Goal: Ask a question

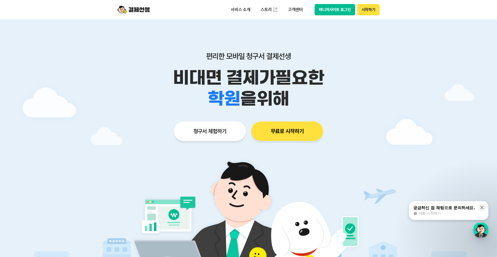
click at [333, 6] on button "매니저사이트 로그인" at bounding box center [335, 9] width 41 height 11
click at [334, 11] on button "매니저사이트 로그인" at bounding box center [335, 9] width 41 height 11
click at [365, 12] on button "시작하기" at bounding box center [368, 9] width 22 height 11
click at [331, 11] on button "매니저사이트 로그인" at bounding box center [335, 9] width 41 height 11
click at [335, 12] on button "매니저사이트 로그인" at bounding box center [335, 9] width 41 height 11
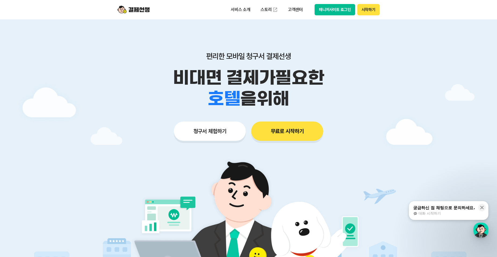
click at [444, 207] on div "궁금하신 점 채팅으로 문의하세요." at bounding box center [444, 207] width 62 height 5
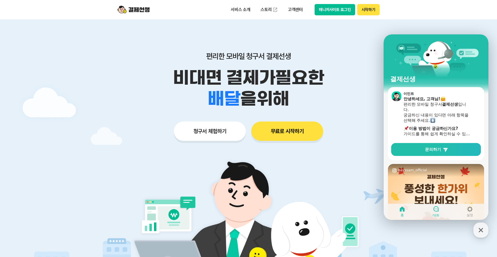
click at [435, 212] on link "대화" at bounding box center [436, 211] width 34 height 13
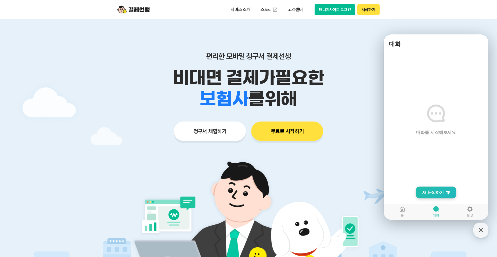
click at [427, 191] on span "새 문의하기" at bounding box center [432, 192] width 21 height 5
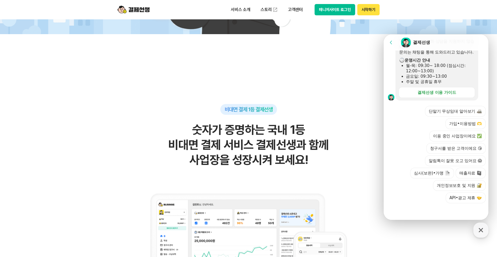
scroll to position [313, 0]
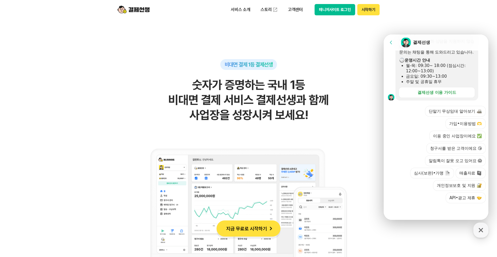
click at [425, 210] on div at bounding box center [437, 210] width 106 height 15
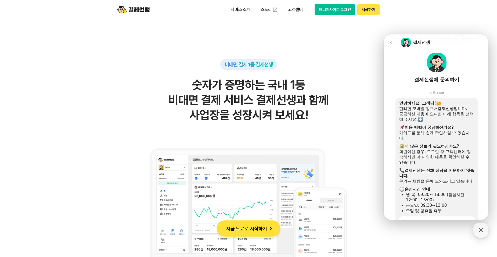
scroll to position [158, 0]
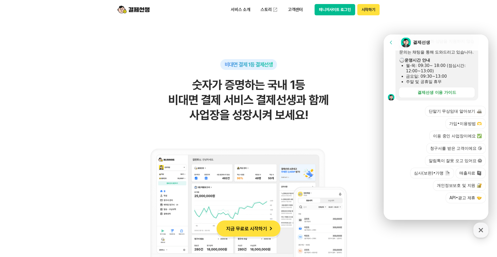
click at [395, 165] on div "Action buttons for quick reply 단말기 무상임대 알아보기 가입•이용방법 🫶 이용 중인 사업장이에요 ✅ 청구서를 받은 고…" at bounding box center [437, 151] width 106 height 103
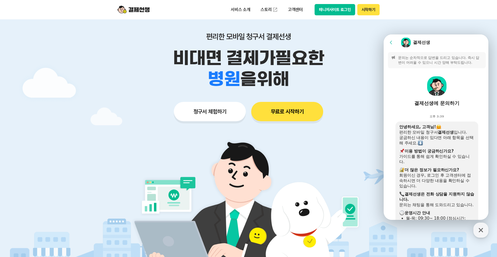
scroll to position [0, 0]
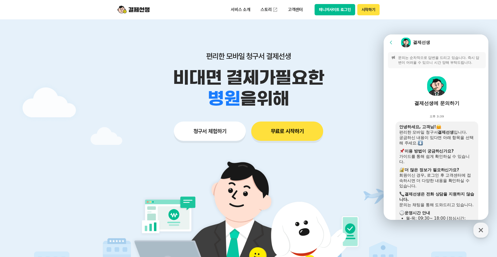
click at [332, 9] on button "매니저사이트 로그인" at bounding box center [335, 9] width 41 height 11
click at [391, 43] on icon at bounding box center [391, 42] width 2 height 3
